Goal: Check status: Check status

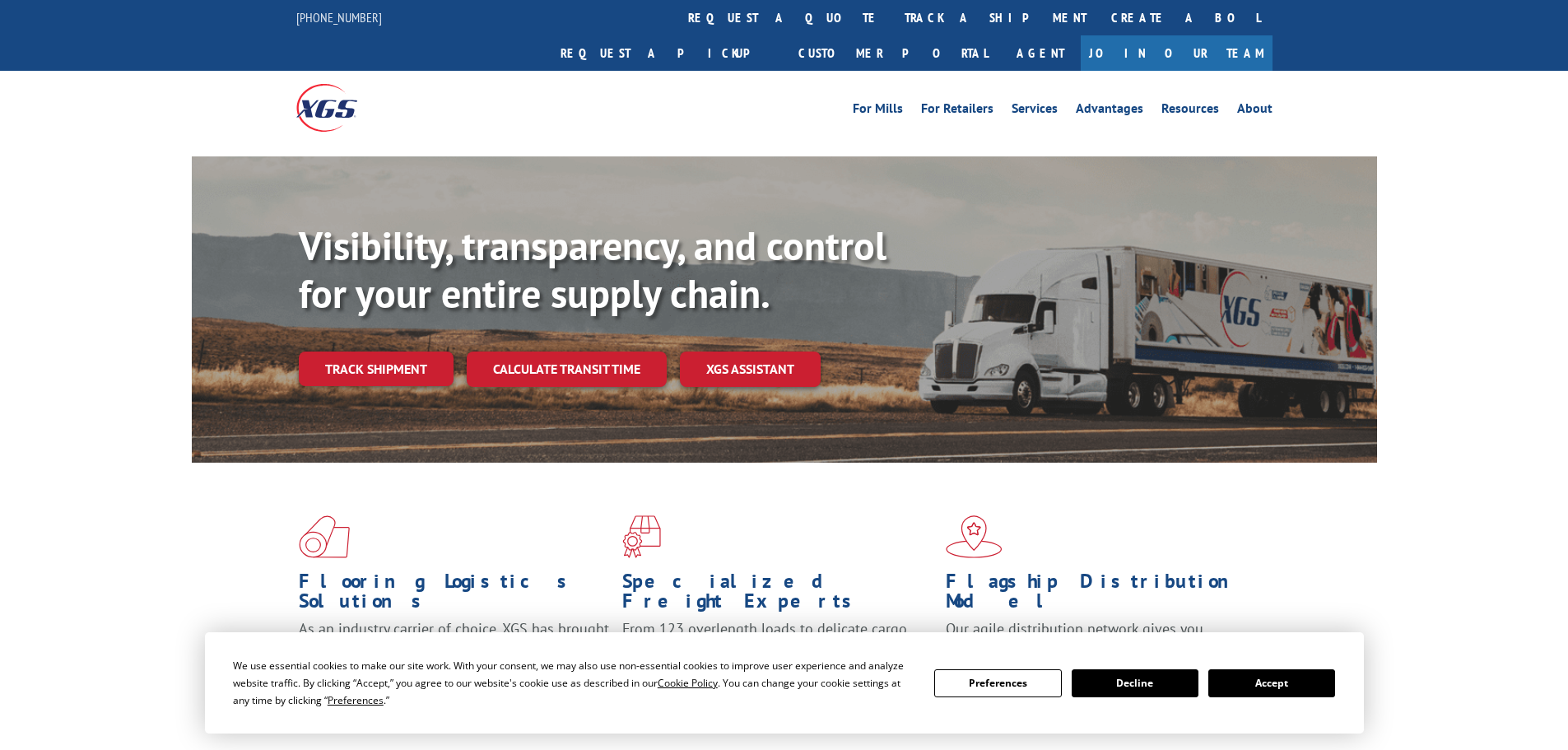
click at [393, 362] on div "Visibility, transparency, and control for your entire supply chain. Track shipm…" at bounding box center [838, 337] width 1078 height 230
click at [387, 352] on link "Track shipment" at bounding box center [376, 369] width 155 height 35
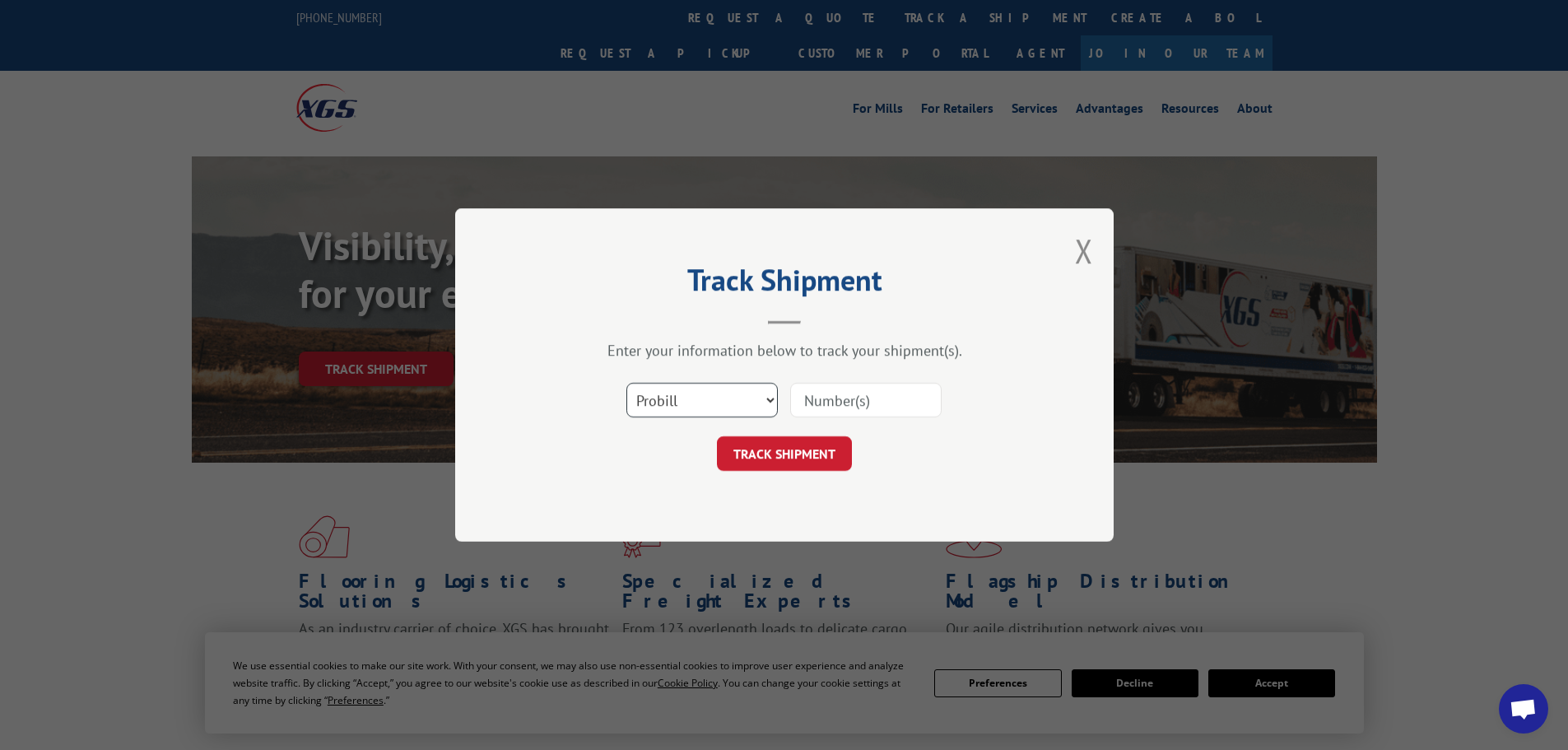
click at [688, 404] on select "Select category... Probill BOL PO" at bounding box center [702, 400] width 152 height 35
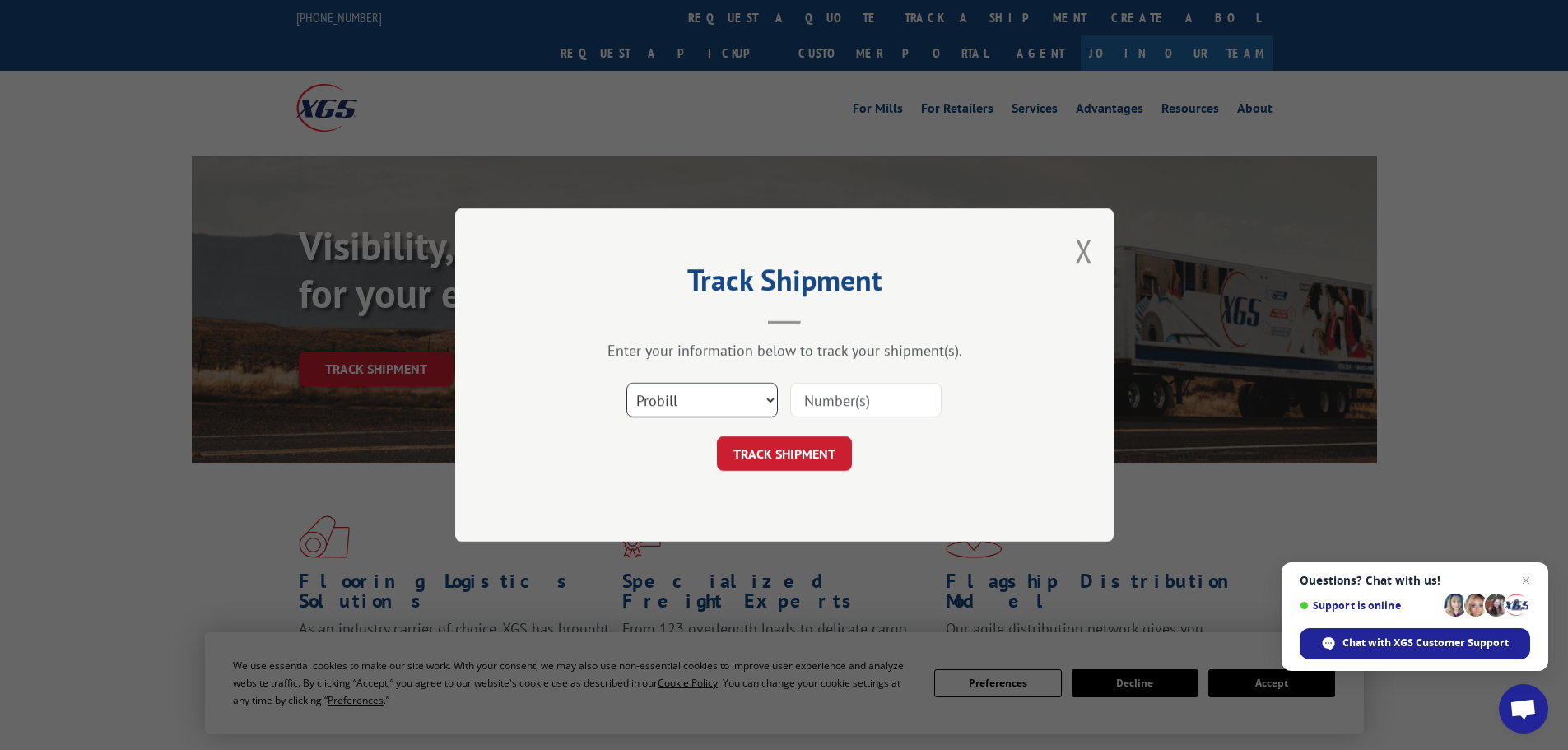
select select "po"
click at [626, 382] on select "Select category... Probill BOL PO" at bounding box center [702, 400] width 152 height 35
click at [875, 392] on input at bounding box center [866, 400] width 152 height 35
paste input "09544365"
type input "09544365"
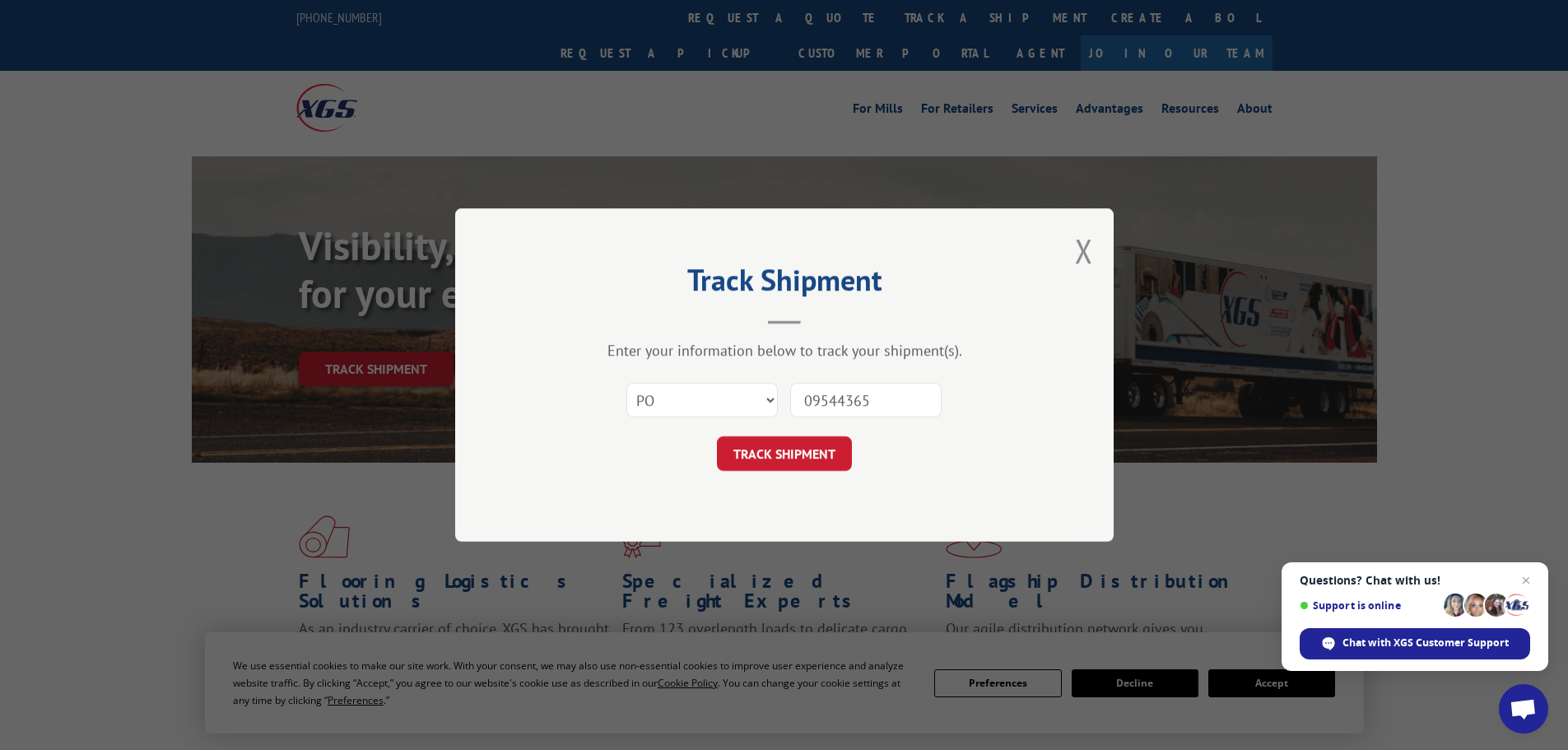
click at [814, 463] on button "TRACK SHIPMENT" at bounding box center [784, 454] width 135 height 35
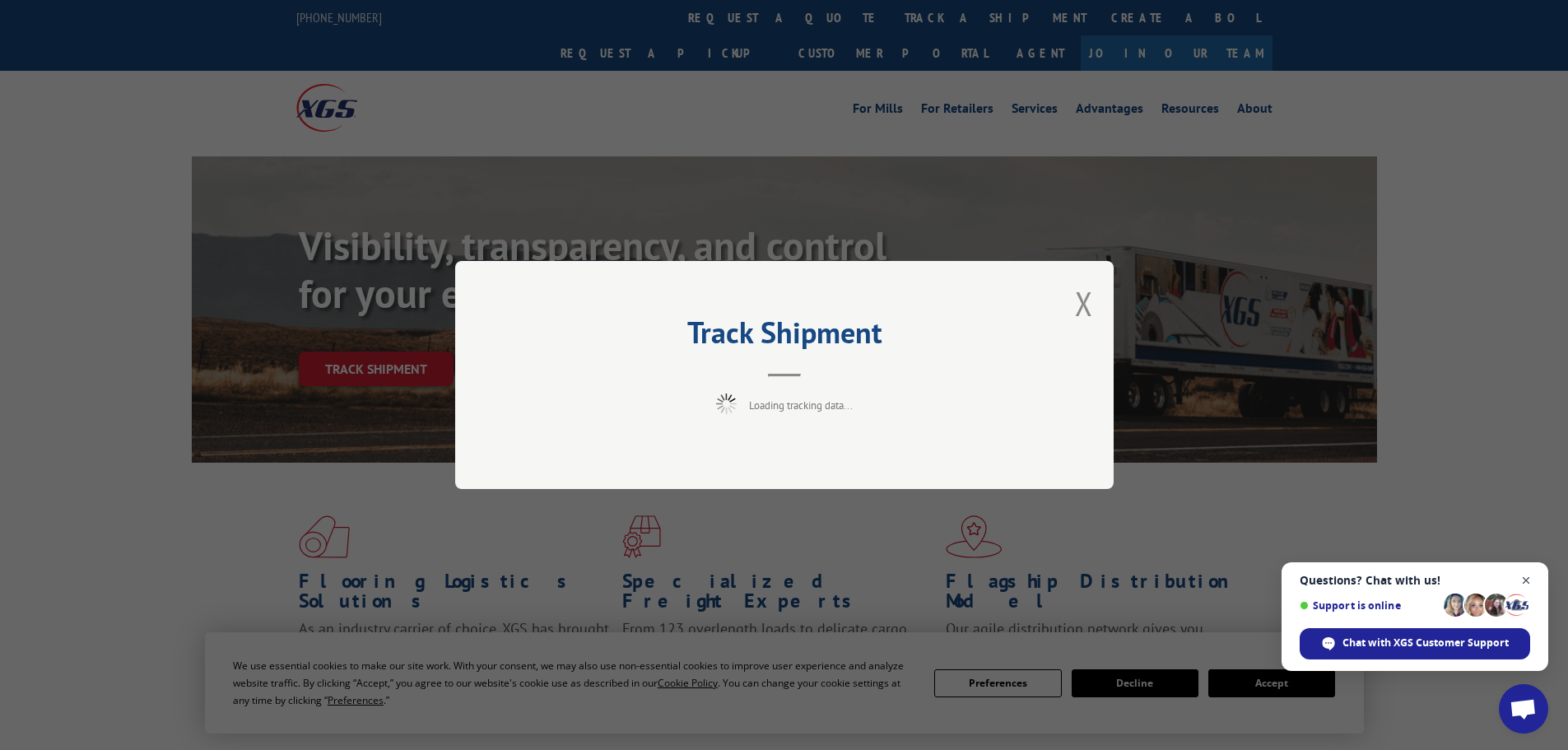
click at [1524, 579] on span "Open chat" at bounding box center [1527, 581] width 21 height 21
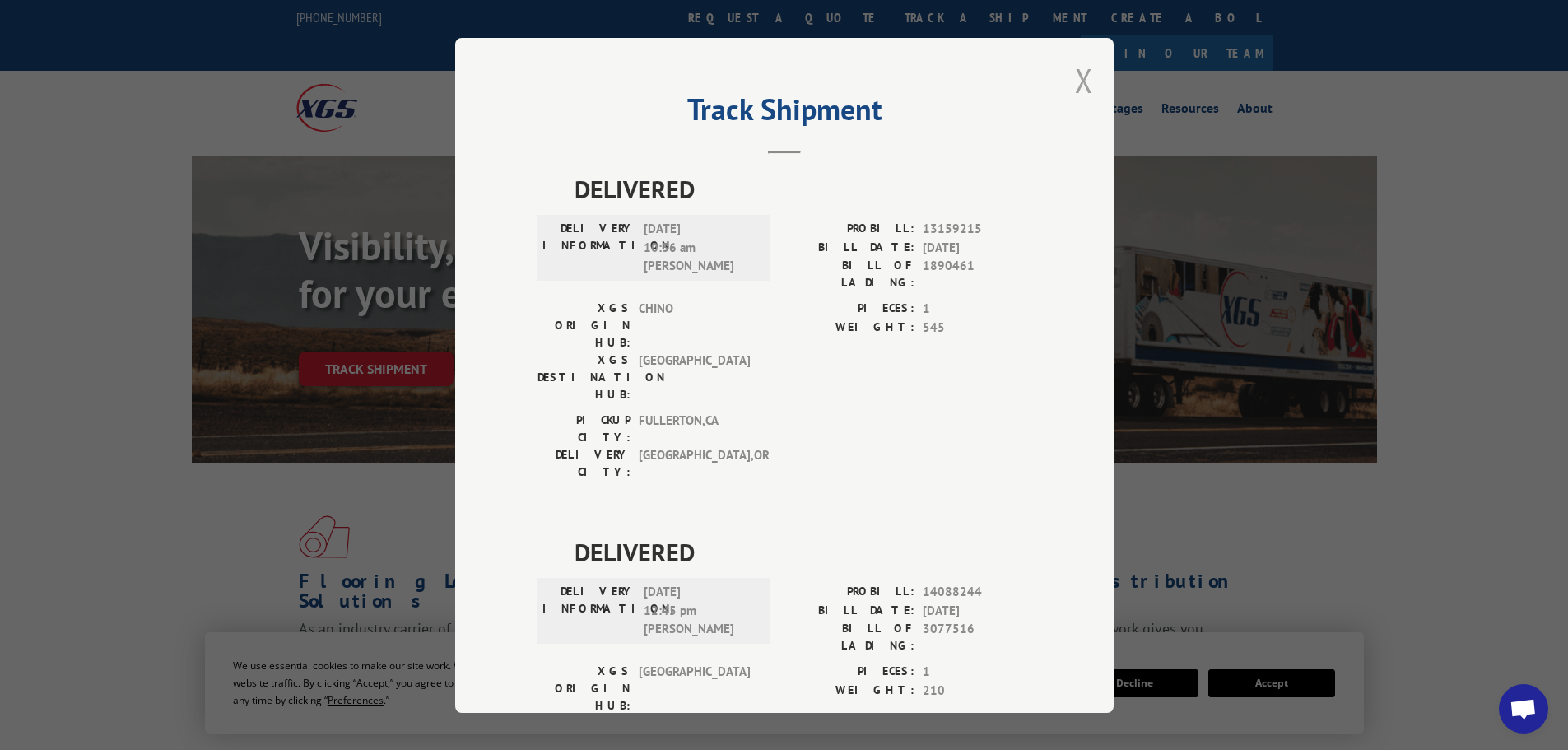
click at [1075, 78] on button "Close modal" at bounding box center [1084, 80] width 18 height 44
